Goal: Transaction & Acquisition: Purchase product/service

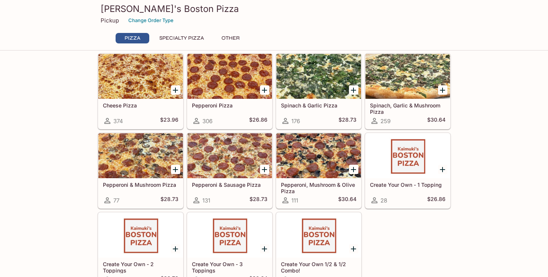
scroll to position [32, 0]
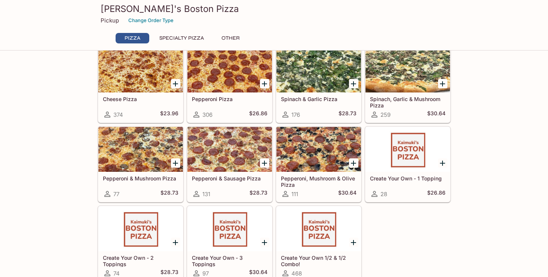
click at [319, 71] on div at bounding box center [318, 69] width 84 height 45
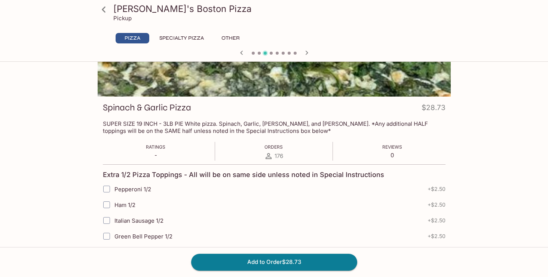
scroll to position [68, 0]
click at [234, 36] on button "Other" at bounding box center [231, 38] width 34 height 10
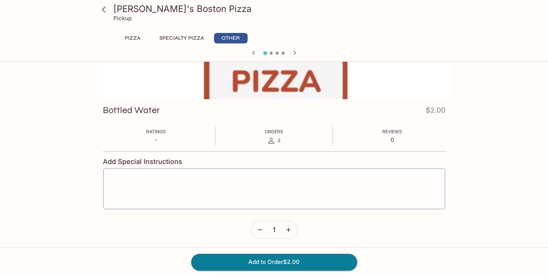
click at [130, 36] on button "Pizza" at bounding box center [133, 38] width 34 height 10
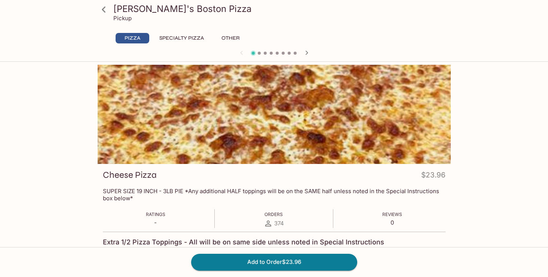
scroll to position [0, 0]
click at [176, 37] on button "Specialty Pizza" at bounding box center [181, 38] width 53 height 10
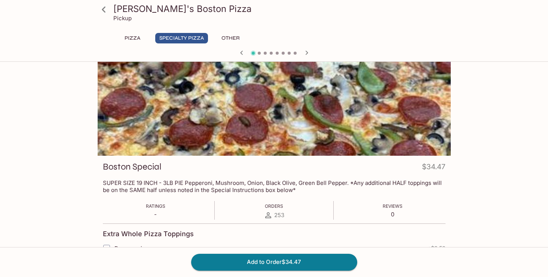
scroll to position [4, 0]
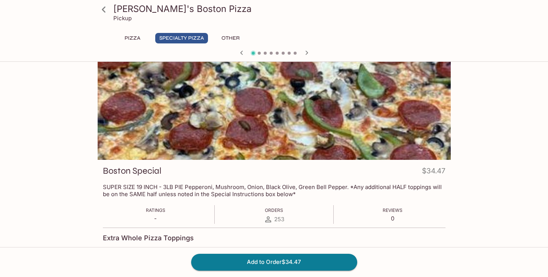
click at [245, 53] on icon "button" at bounding box center [241, 52] width 9 height 9
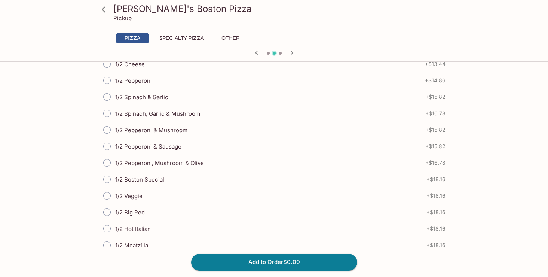
scroll to position [193, 0]
click at [108, 96] on input "1/2 Spinach & Garlic" at bounding box center [107, 97] width 16 height 16
radio input "true"
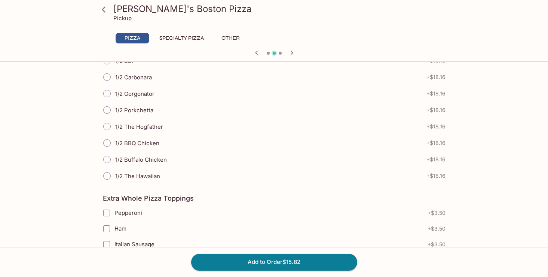
scroll to position [753, 0]
click at [108, 175] on input "1/2 The Hawaiian" at bounding box center [107, 175] width 16 height 16
radio input "true"
click at [286, 260] on button "Add to Order $33.98" at bounding box center [274, 261] width 166 height 16
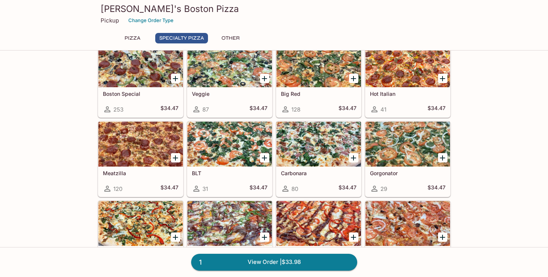
scroll to position [303, 0]
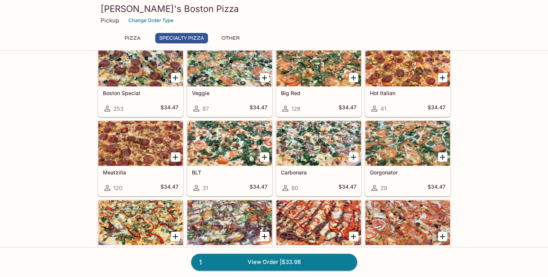
click at [322, 135] on div at bounding box center [318, 143] width 84 height 45
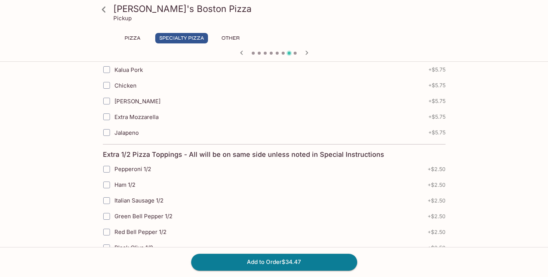
scroll to position [422, 0]
click at [107, 200] on input "Italian Sausage 1/2" at bounding box center [106, 200] width 15 height 15
checkbox input "true"
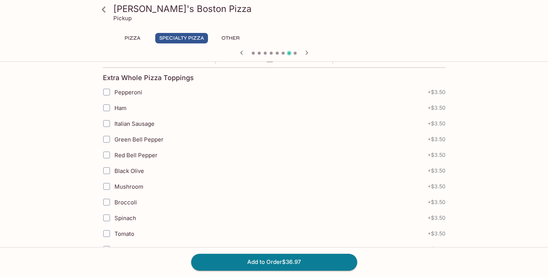
scroll to position [164, 0]
click at [108, 123] on input "Italian Sausage" at bounding box center [106, 123] width 15 height 15
checkbox input "true"
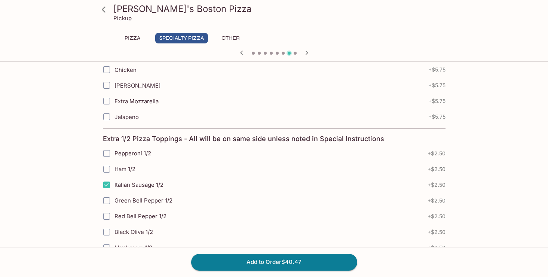
scroll to position [438, 0]
click at [107, 182] on input "Italian Sausage 1/2" at bounding box center [106, 184] width 15 height 15
checkbox input "false"
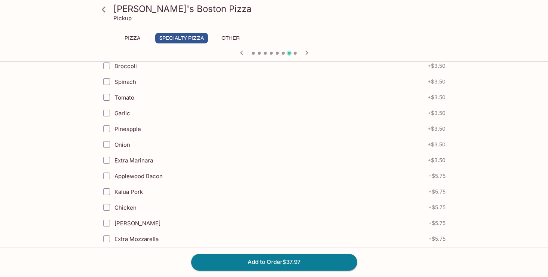
scroll to position [298, 0]
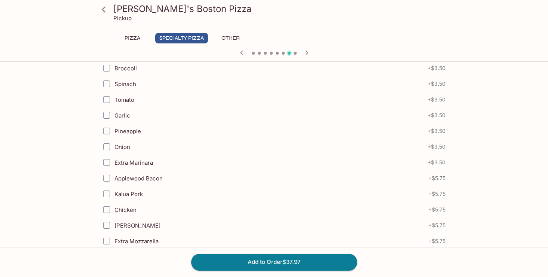
click at [107, 162] on input "Extra Marinara" at bounding box center [106, 162] width 15 height 15
checkbox input "true"
click at [288, 260] on button "Add to Order $41.47" at bounding box center [274, 261] width 166 height 16
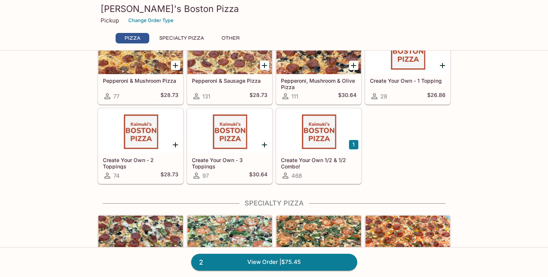
scroll to position [130, 0]
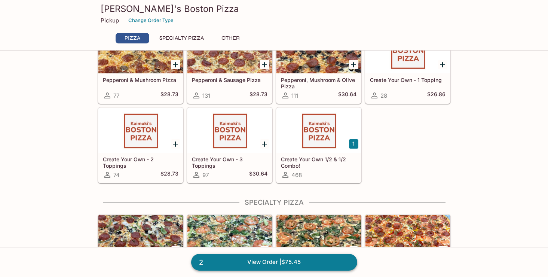
click at [274, 259] on link "2 View Order | $75.45" at bounding box center [274, 261] width 166 height 16
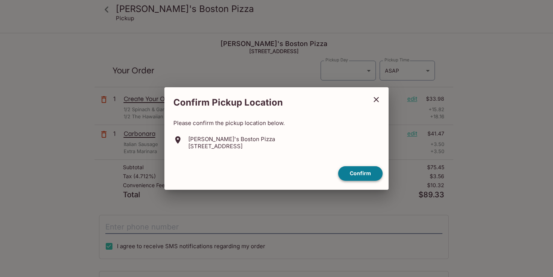
click at [362, 170] on button "Confirm" at bounding box center [360, 173] width 44 height 15
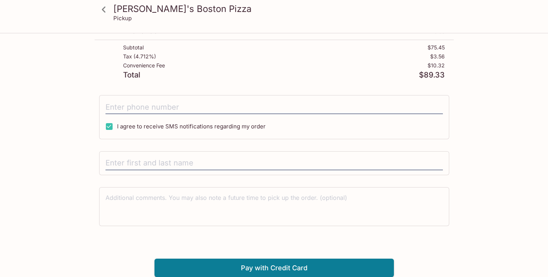
scroll to position [120, 0]
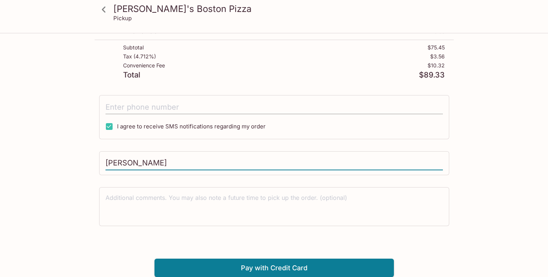
type input "[PERSON_NAME]"
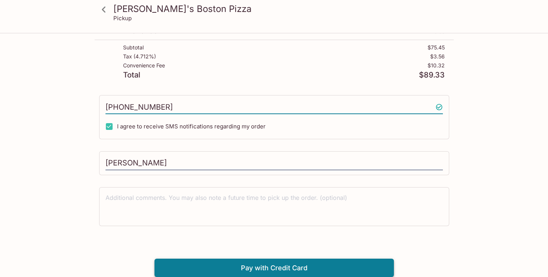
type input "[PHONE_NUMBER]"
click at [267, 266] on button "Pay with Credit Card" at bounding box center [273, 267] width 239 height 19
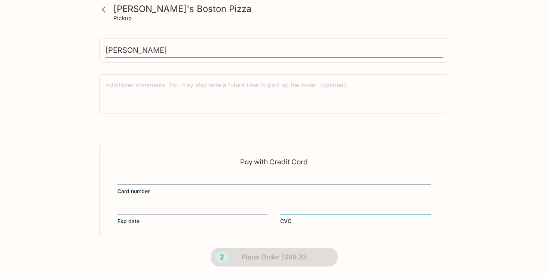
scroll to position [232, 0]
click at [486, 190] on div "[PERSON_NAME]'s Boston Pizza Pickup [PERSON_NAME]'s Boston Pizza [STREET_ADDRES…" at bounding box center [274, 39] width 479 height 475
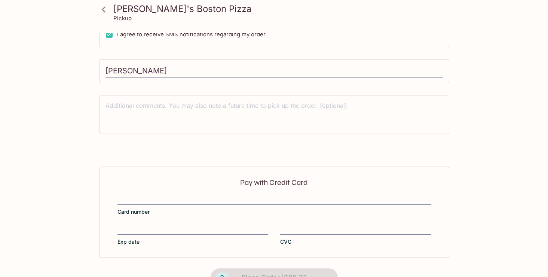
scroll to position [212, 0]
click at [300, 181] on p "Pay with Credit Card" at bounding box center [273, 181] width 313 height 7
click at [246, 184] on p "Pay with Credit Card" at bounding box center [273, 181] width 313 height 7
click at [219, 172] on div "Pay with Credit Card Card number Exp date CVC" at bounding box center [274, 211] width 350 height 91
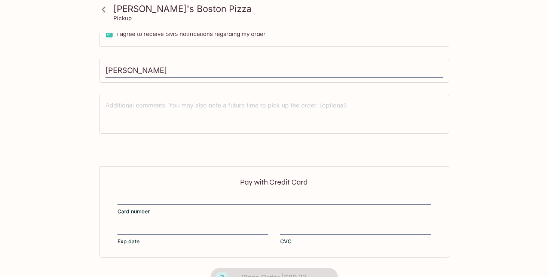
click at [308, 182] on p "Pay with Credit Card" at bounding box center [273, 181] width 313 height 7
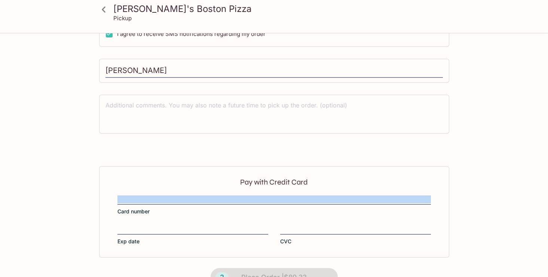
click at [308, 182] on p "Pay with Credit Card" at bounding box center [273, 181] width 313 height 7
drag, startPoint x: 310, startPoint y: 181, endPoint x: 309, endPoint y: 178, distance: 3.8
click at [309, 178] on div "Pay with Credit Card Card number Exp date CVC" at bounding box center [274, 211] width 350 height 91
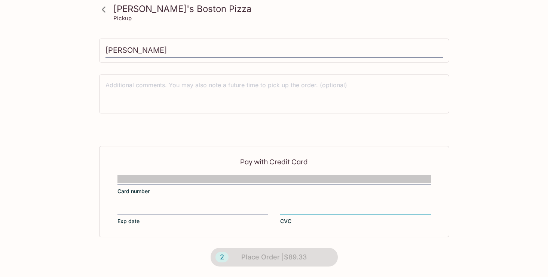
scroll to position [232, 0]
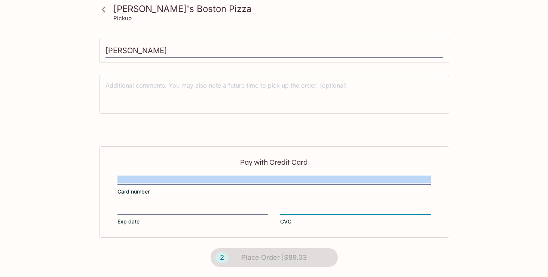
click at [263, 261] on div "2 Place Order | $89.33" at bounding box center [274, 257] width 148 height 40
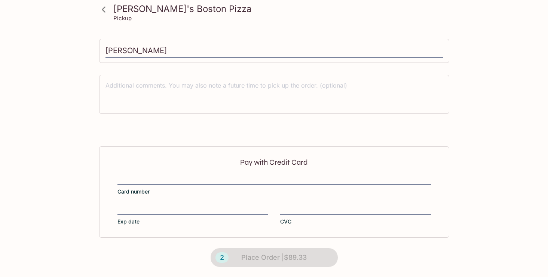
click at [263, 261] on div "2 Place Order | $89.33" at bounding box center [274, 257] width 148 height 40
click at [104, 9] on icon at bounding box center [104, 9] width 4 height 6
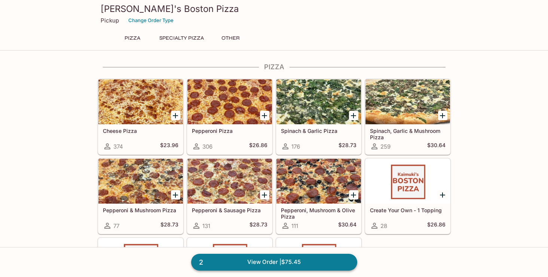
click at [259, 260] on link "2 View Order | $75.45" at bounding box center [274, 261] width 166 height 16
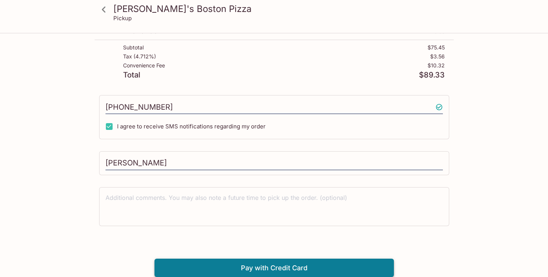
scroll to position [120, 0]
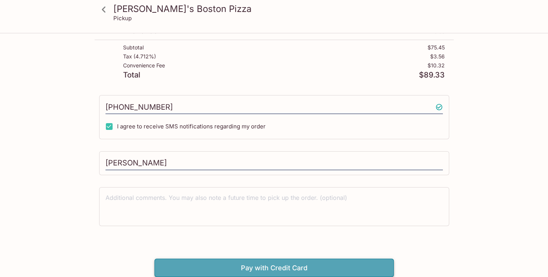
click at [271, 266] on button "Pay with Credit Card" at bounding box center [273, 267] width 239 height 19
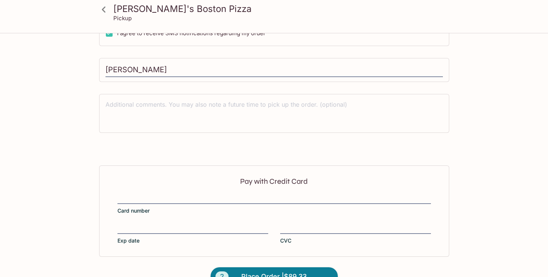
scroll to position [232, 0]
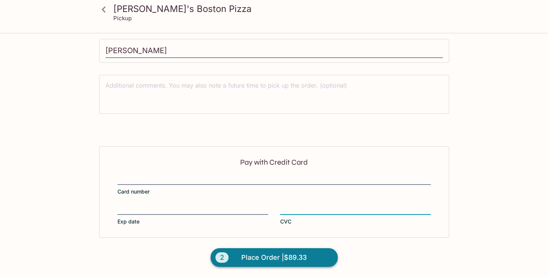
click at [273, 254] on span "Place Order | $89.33" at bounding box center [273, 257] width 65 height 12
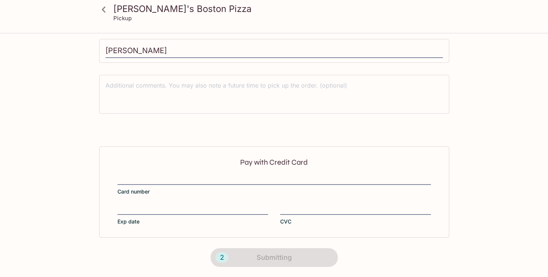
scroll to position [136, 0]
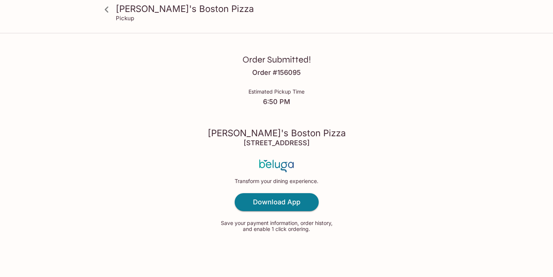
click at [109, 9] on icon at bounding box center [106, 9] width 13 height 13
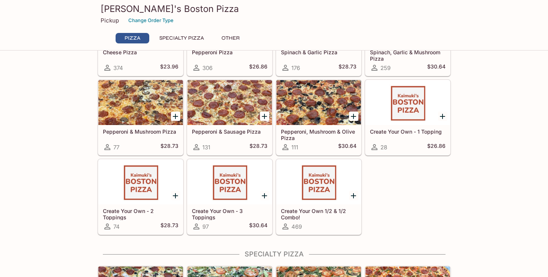
scroll to position [85, 0]
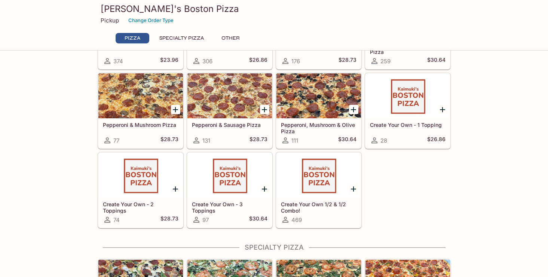
click at [313, 172] on div at bounding box center [318, 175] width 84 height 45
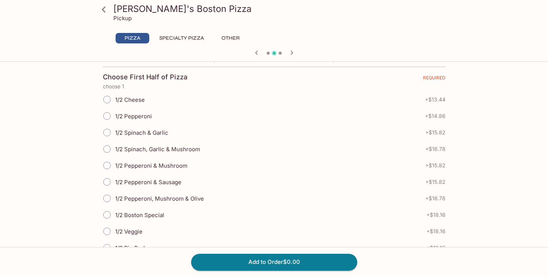
scroll to position [154, 0]
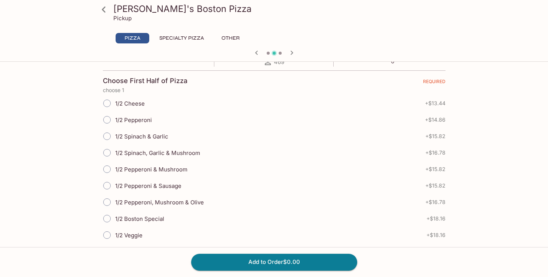
click at [107, 134] on input "1/2 Spinach & Garlic" at bounding box center [107, 136] width 16 height 16
radio input "true"
click at [279, 259] on button "Add to Order $15.82" at bounding box center [274, 261] width 166 height 16
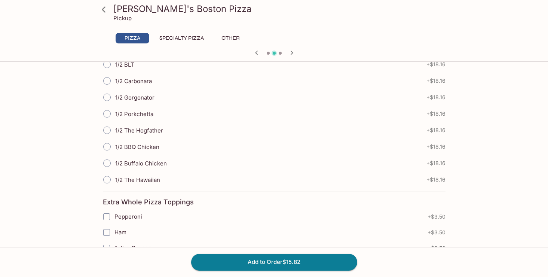
scroll to position [748, 0]
click at [108, 178] on input "1/2 The Hawaiian" at bounding box center [107, 179] width 16 height 16
radio input "true"
click at [286, 259] on button "Add to Order $33.98" at bounding box center [274, 261] width 166 height 16
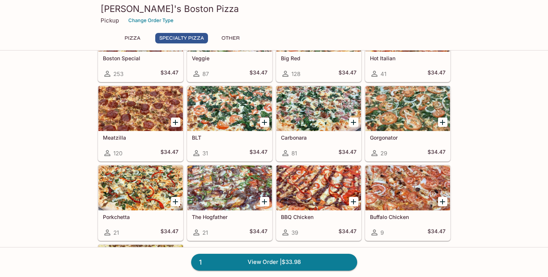
scroll to position [339, 0]
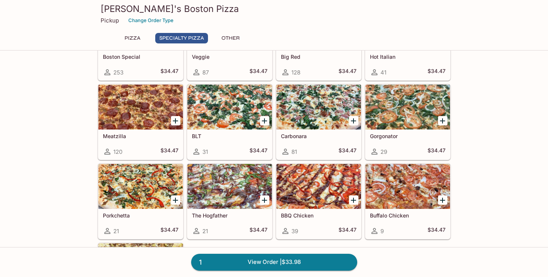
click at [314, 109] on div at bounding box center [318, 106] width 84 height 45
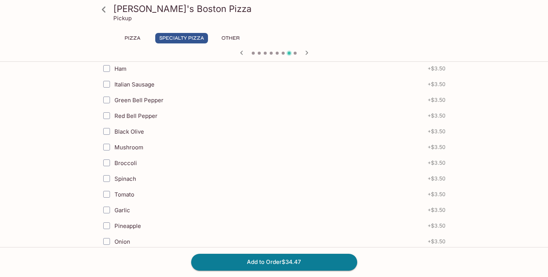
scroll to position [204, 0]
click at [109, 82] on input "Italian Sausage" at bounding box center [106, 83] width 15 height 15
checkbox input "true"
click at [275, 260] on button "Add to Order $37.97" at bounding box center [274, 261] width 166 height 16
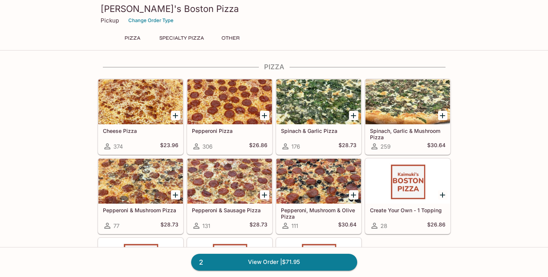
click at [275, 260] on link "2 View Order | $71.95" at bounding box center [274, 261] width 166 height 16
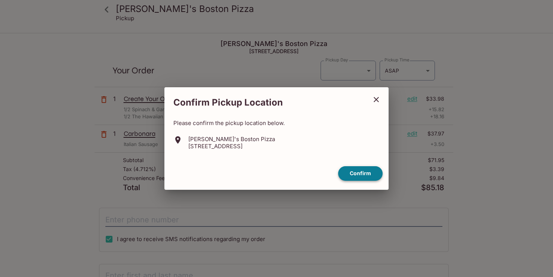
click at [360, 171] on button "Confirm" at bounding box center [360, 173] width 44 height 15
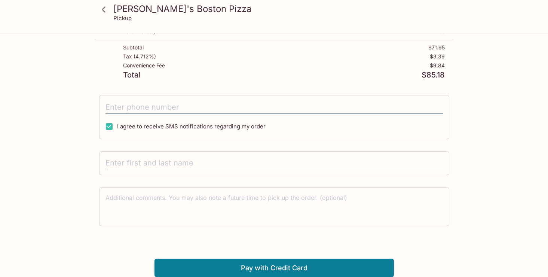
scroll to position [113, 0]
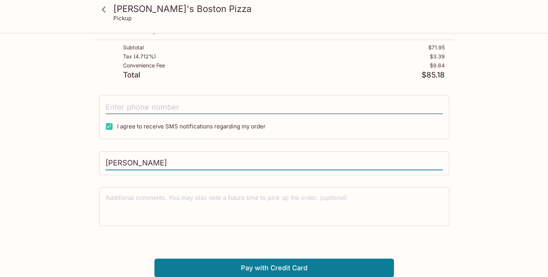
type input "[PERSON_NAME]"
click at [373, 179] on div "Kaimuki's Boston Pizza 3506 Waialae Ave, Honolulu, HI 96816 Your Order Pickup D…" at bounding box center [274, 99] width 359 height 356
click at [315, 264] on button "Pay with Credit Card" at bounding box center [273, 267] width 239 height 19
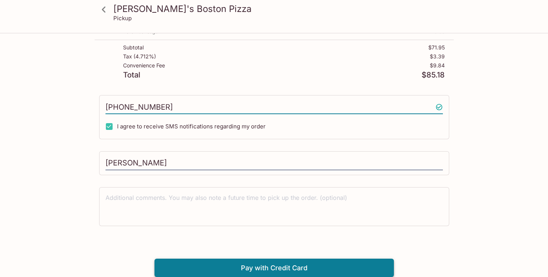
type input "[PHONE_NUMBER]"
click at [298, 268] on button "Pay with Credit Card" at bounding box center [273, 267] width 239 height 19
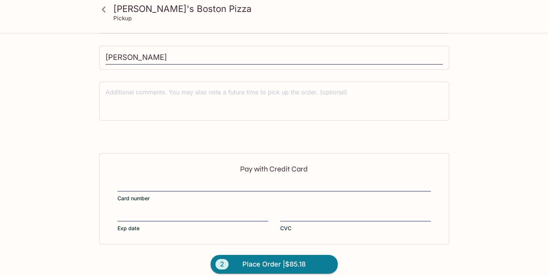
scroll to position [225, 0]
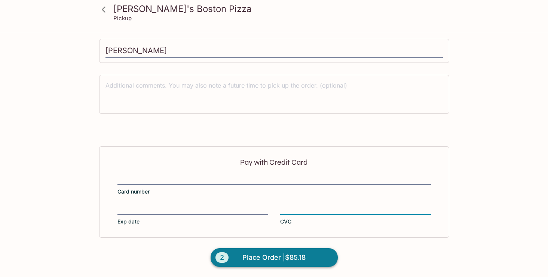
click at [291, 255] on span "Place Order | $85.18" at bounding box center [273, 257] width 63 height 12
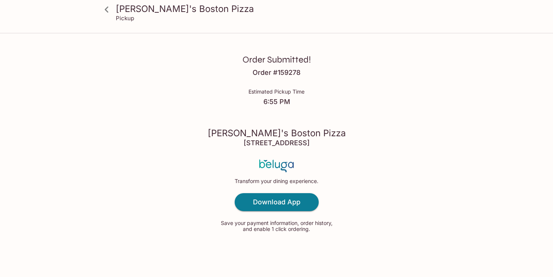
click at [107, 9] on icon at bounding box center [107, 9] width 4 height 6
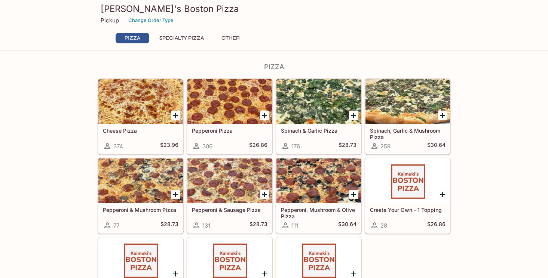
click at [312, 105] on div at bounding box center [318, 101] width 84 height 45
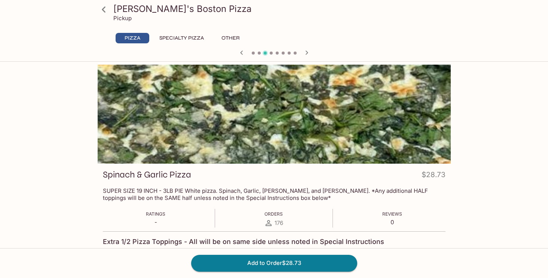
click at [105, 9] on icon at bounding box center [103, 9] width 13 height 13
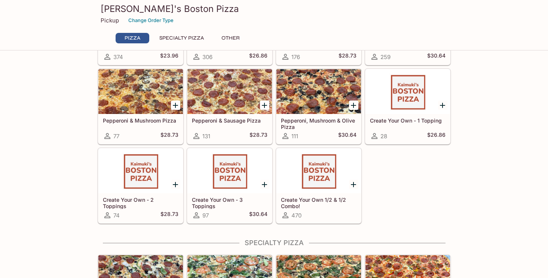
scroll to position [91, 0]
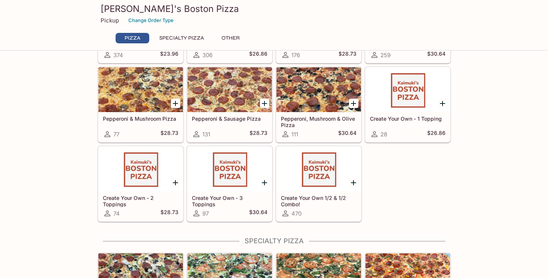
click at [310, 172] on div at bounding box center [318, 169] width 84 height 45
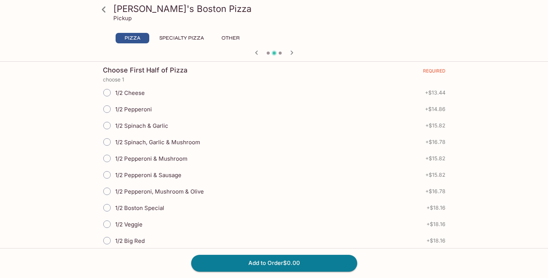
scroll to position [165, 0]
click at [107, 126] on input "1/2 Spinach & Garlic" at bounding box center [107, 125] width 16 height 16
radio input "true"
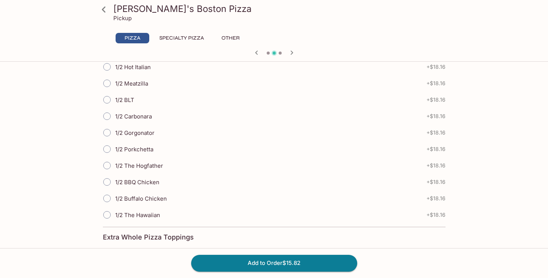
scroll to position [715, 0]
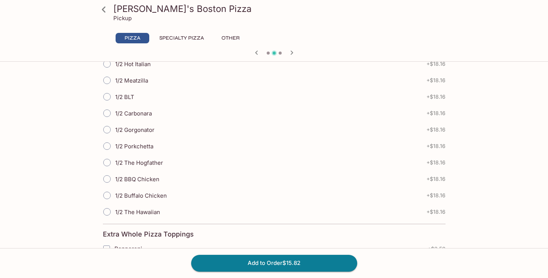
click at [108, 210] on input "1/2 The Hawaiian" at bounding box center [107, 212] width 16 height 16
radio input "true"
click at [280, 261] on button "Add to Order $33.98" at bounding box center [274, 263] width 166 height 16
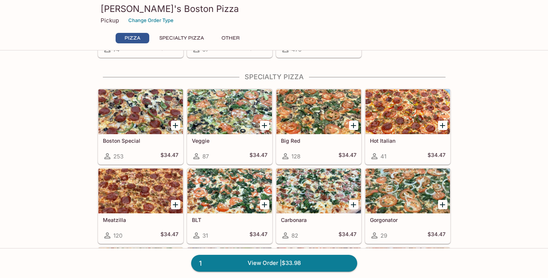
scroll to position [256, 0]
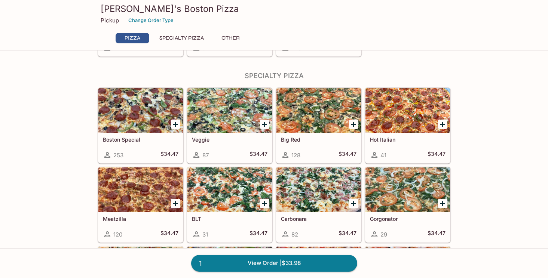
click at [223, 180] on div at bounding box center [229, 189] width 84 height 45
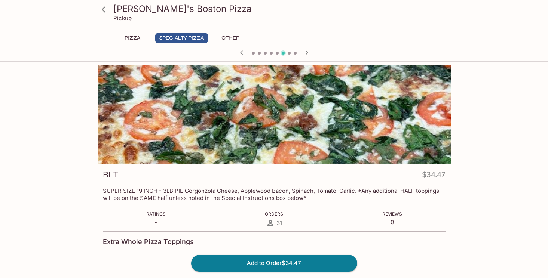
click at [105, 9] on icon at bounding box center [103, 9] width 13 height 13
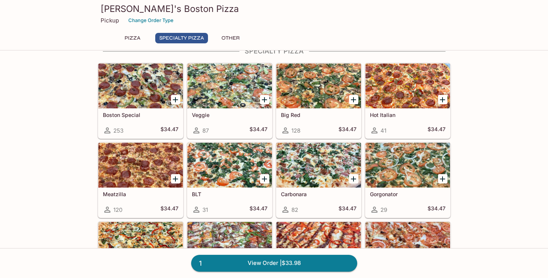
scroll to position [284, 0]
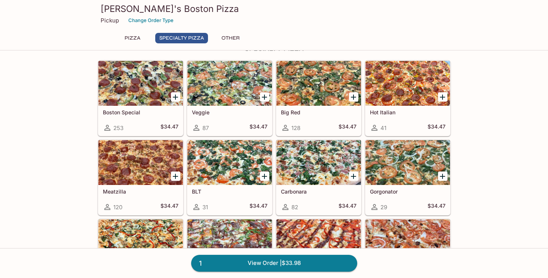
click at [336, 163] on div at bounding box center [318, 162] width 84 height 45
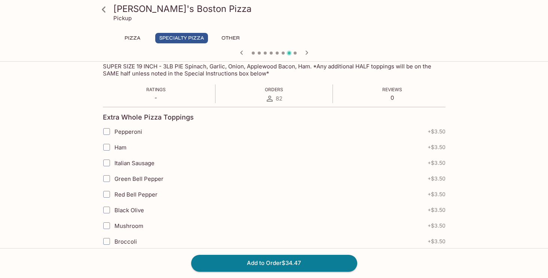
scroll to position [125, 0]
click at [282, 261] on button "Add to Order $34.47" at bounding box center [274, 263] width 166 height 16
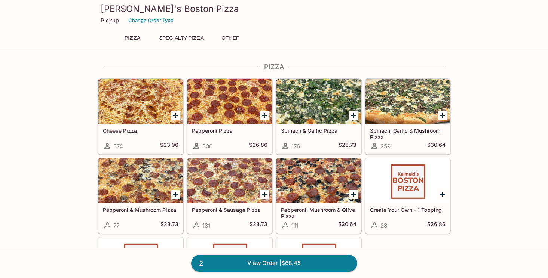
click at [282, 261] on link "2 View Order | $68.45" at bounding box center [274, 263] width 166 height 16
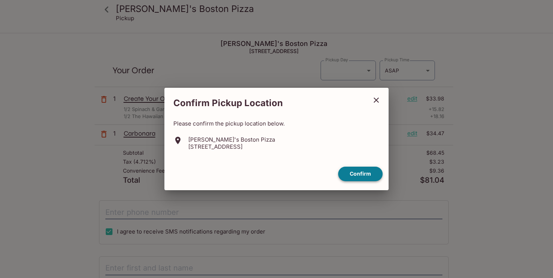
click at [363, 169] on button "Confirm" at bounding box center [360, 174] width 44 height 15
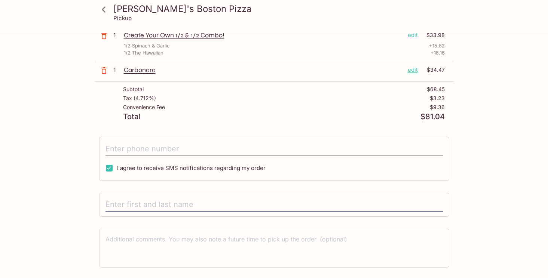
scroll to position [64, 0]
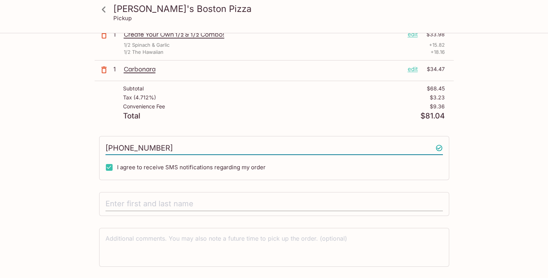
type input "[PHONE_NUMBER]"
click at [125, 194] on div at bounding box center [274, 204] width 350 height 24
click at [135, 204] on input "text" at bounding box center [273, 204] width 337 height 14
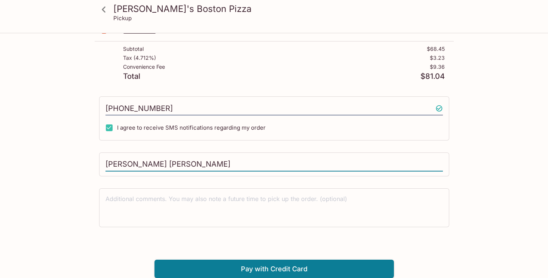
scroll to position [104, 0]
type input "MICHAEL LEE ROBIN"
click at [299, 269] on button "Pay with Credit Card" at bounding box center [273, 269] width 239 height 19
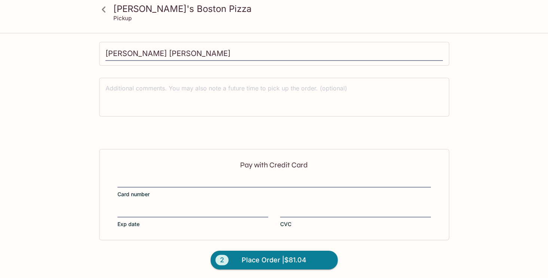
scroll to position [216, 0]
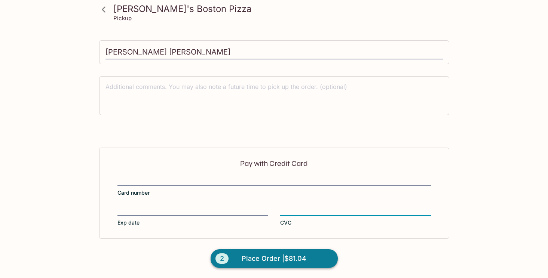
click at [277, 254] on span "Place Order | $81.04" at bounding box center [274, 259] width 65 height 12
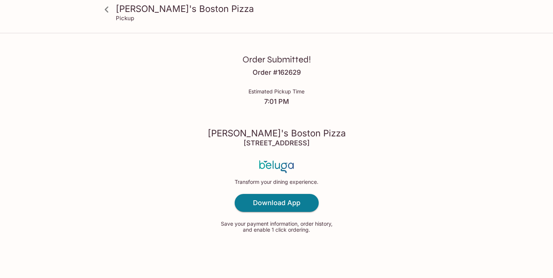
click at [107, 7] on icon at bounding box center [106, 9] width 13 height 13
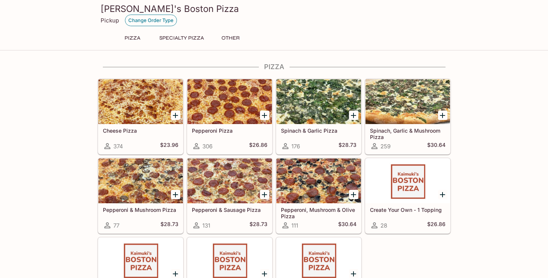
click at [151, 18] on button "Change Order Type" at bounding box center [151, 21] width 52 height 12
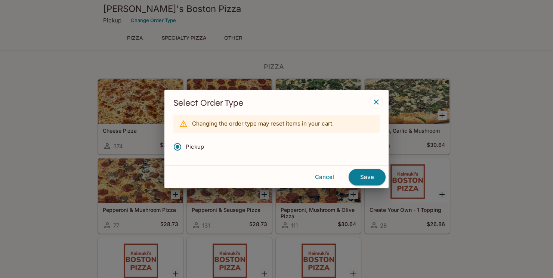
click at [378, 100] on icon "button" at bounding box center [376, 101] width 5 height 5
